Goal: Transaction & Acquisition: Purchase product/service

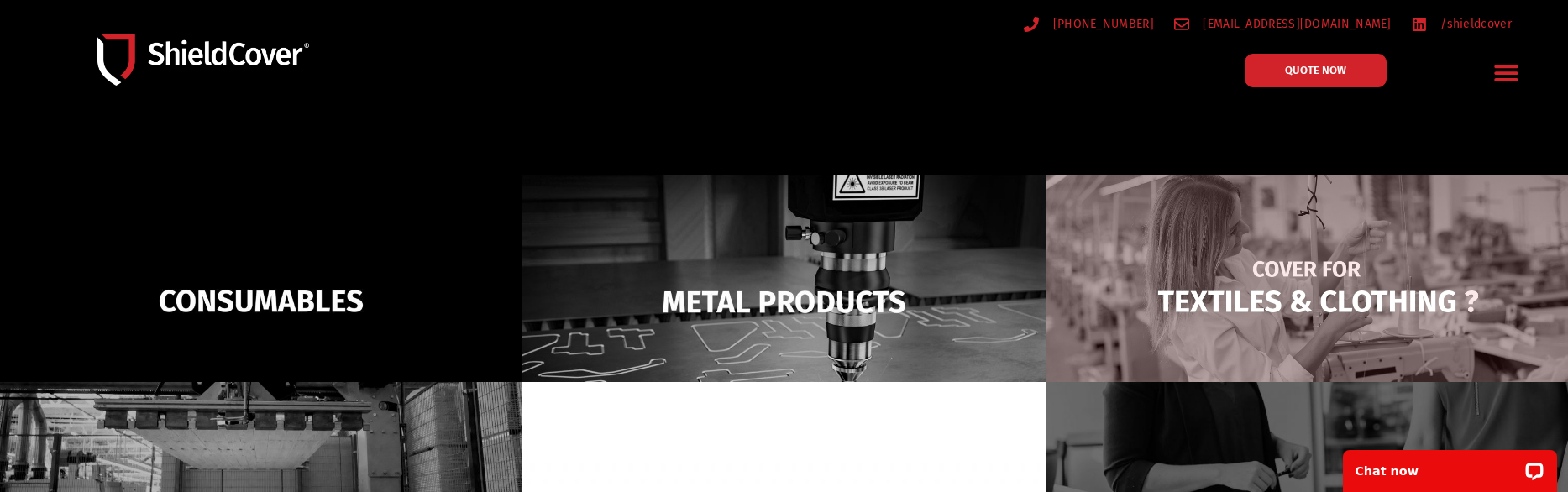
click at [1312, 316] on img at bounding box center [1306, 302] width 522 height 254
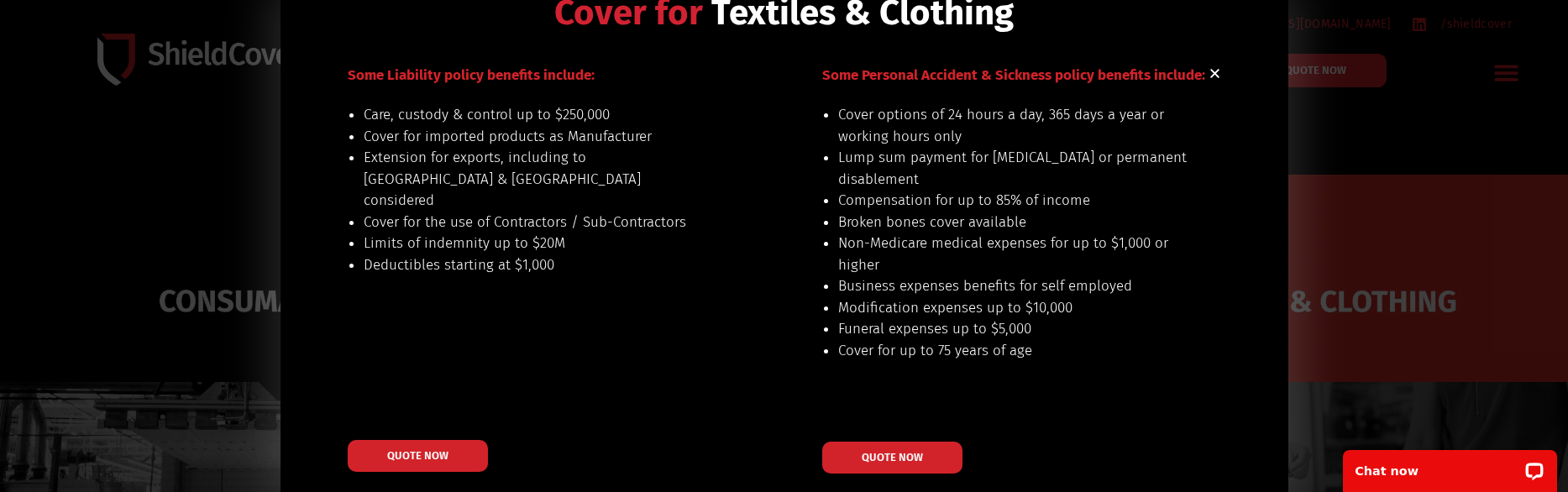
scroll to position [87, 0]
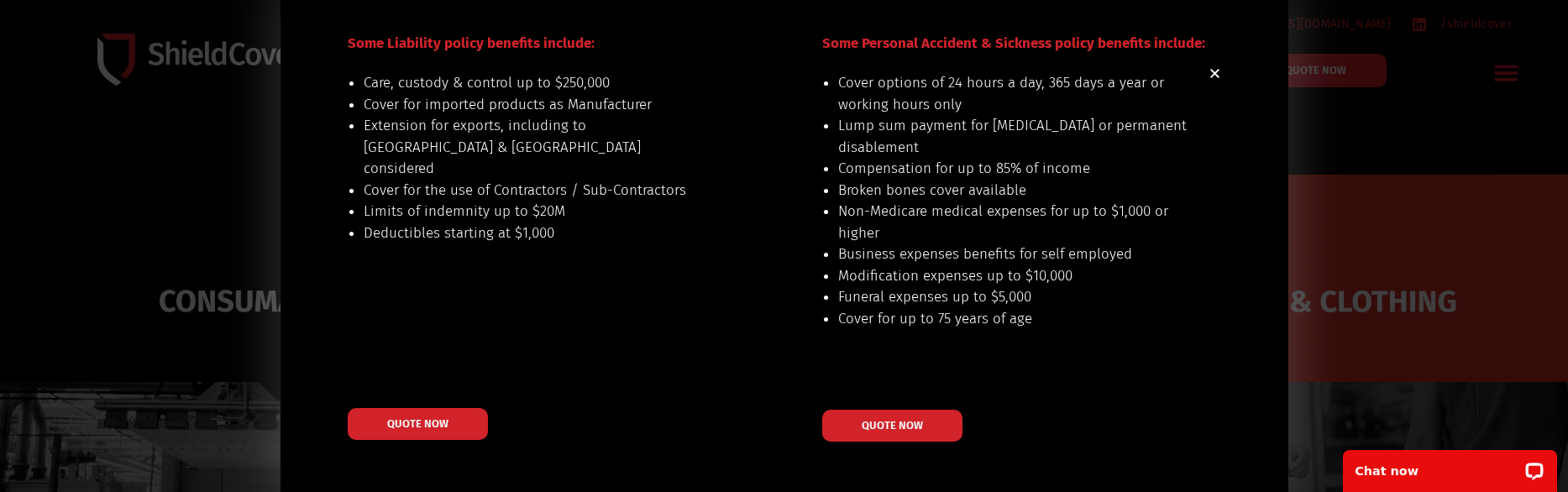
click at [431, 383] on div "Some Liability policy benefits include: Care, custody & control up to $250,000 …" at bounding box center [544, 237] width 393 height 409
click at [435, 417] on span "QUOTE NOW" at bounding box center [416, 423] width 67 height 12
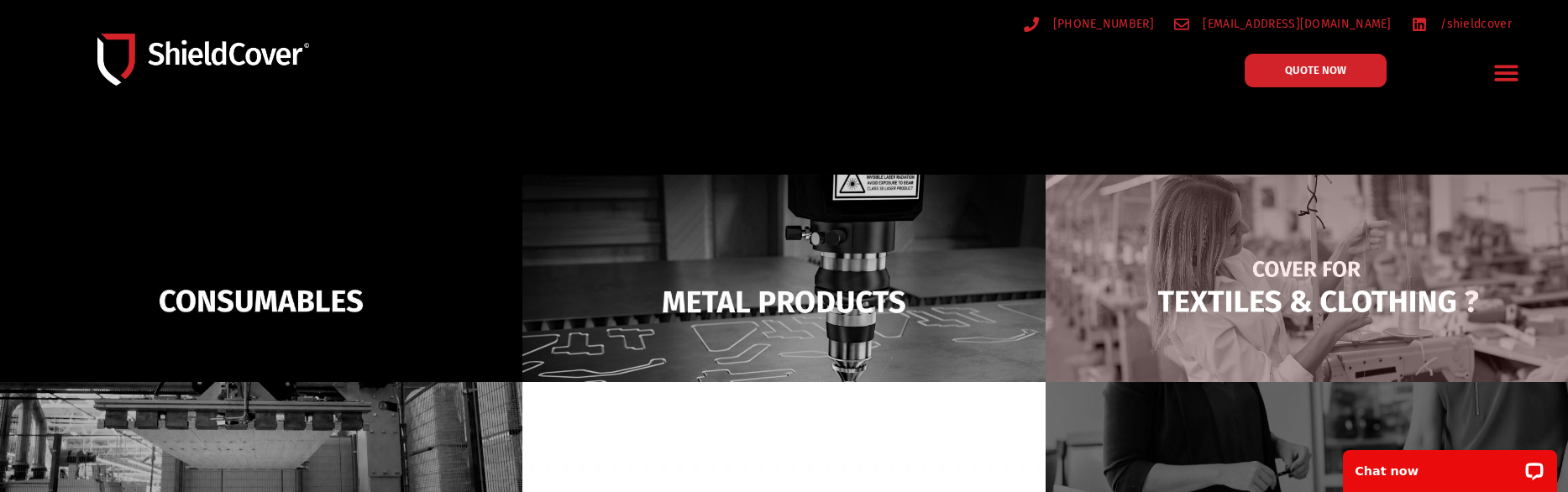
click at [1274, 258] on img at bounding box center [1306, 302] width 522 height 254
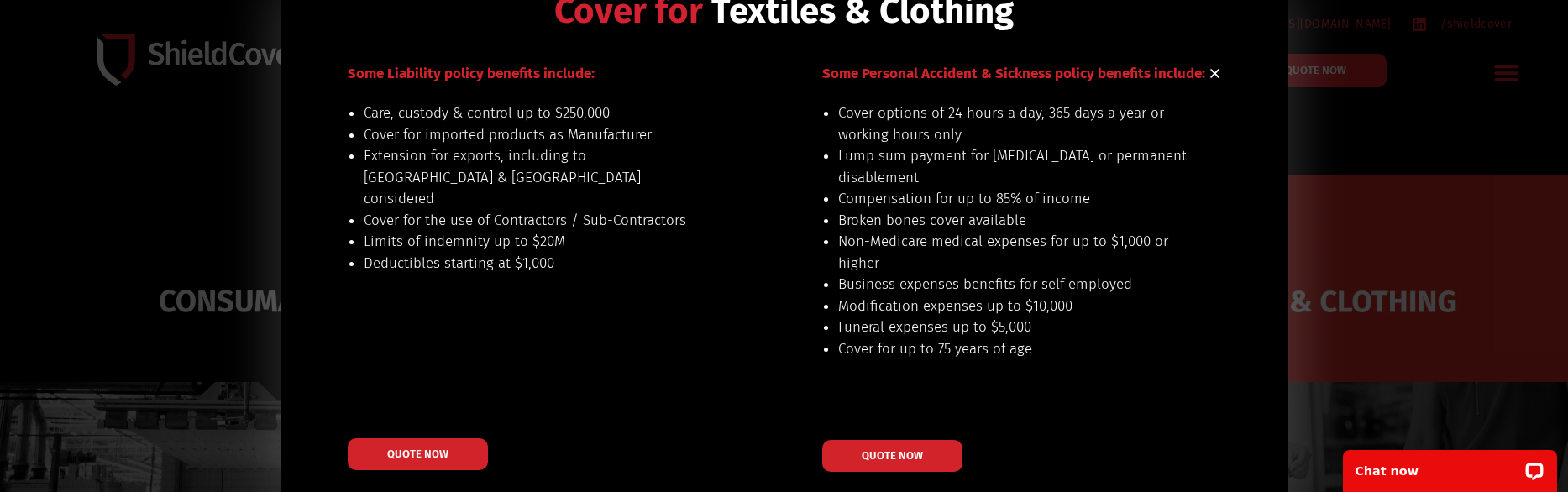
scroll to position [84, 0]
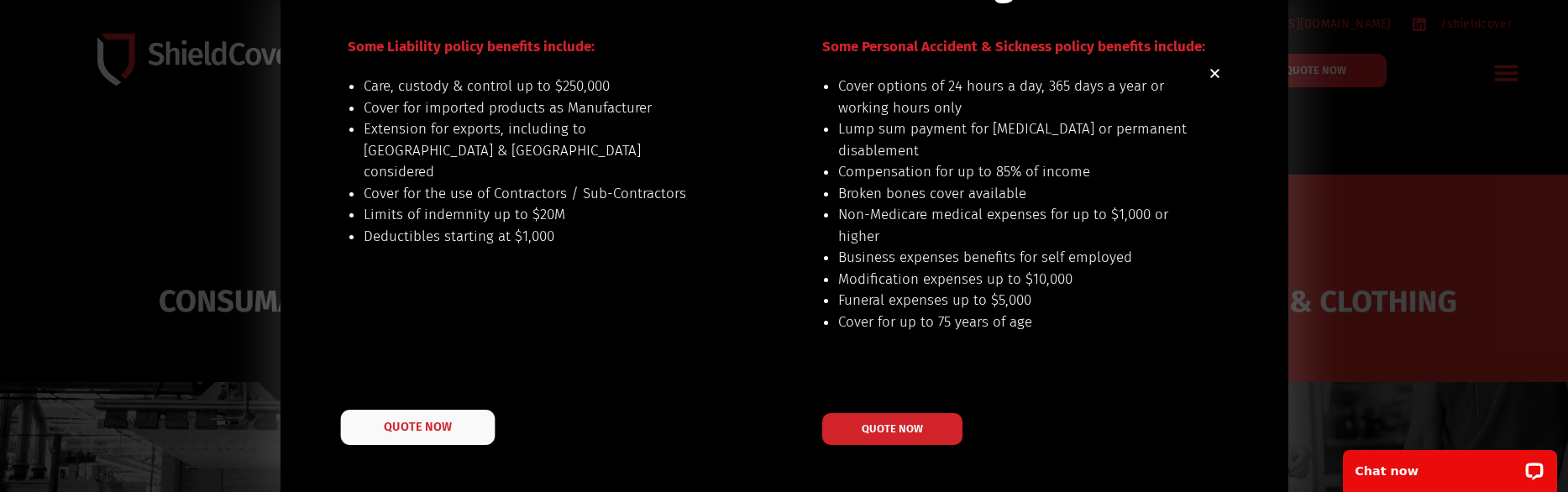
click at [429, 409] on link "QUOTE NOW" at bounding box center [417, 427] width 155 height 36
